Goal: Register for event/course

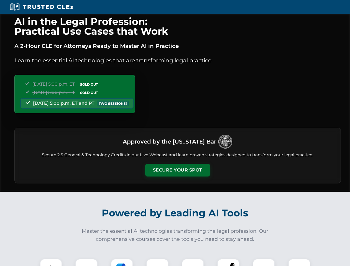
click at [177, 170] on button "Secure Your Spot" at bounding box center [177, 170] width 65 height 13
click at [51, 262] on img at bounding box center [51, 270] width 16 height 16
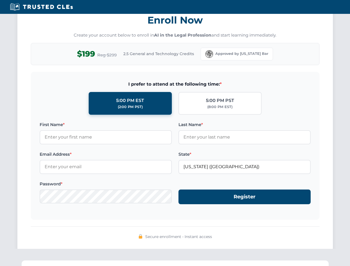
scroll to position [544, 0]
